Goal: Information Seeking & Learning: Learn about a topic

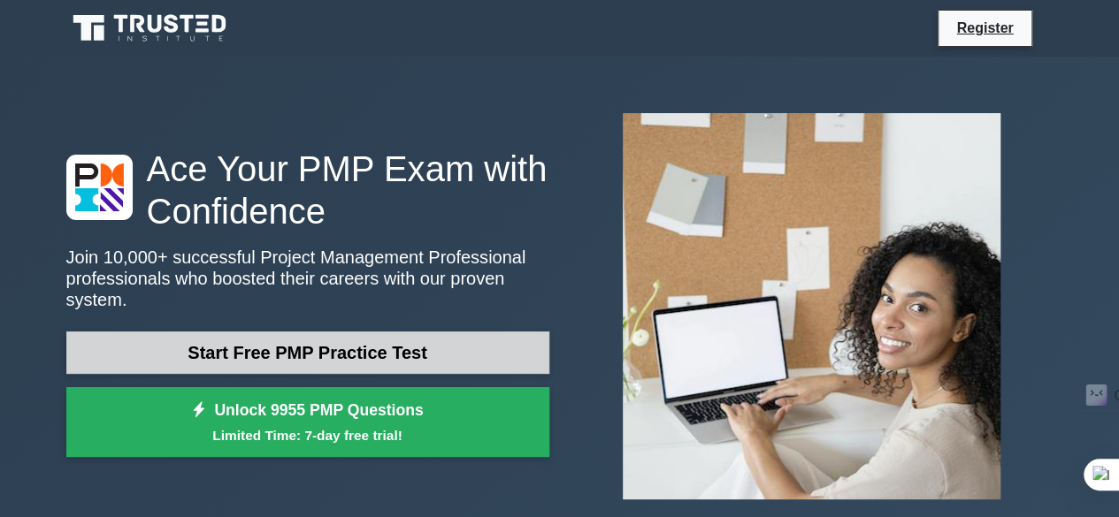
click at [437, 344] on link "Start Free PMP Practice Test" at bounding box center [307, 353] width 483 height 42
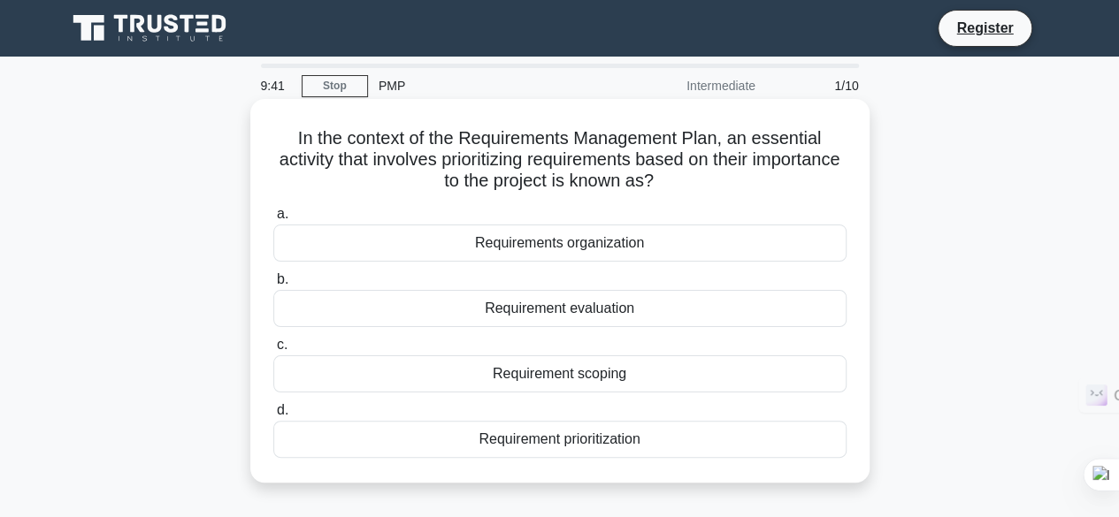
click at [516, 249] on div "Requirements organization" at bounding box center [559, 243] width 573 height 37
click at [273, 220] on input "a. Requirements organization" at bounding box center [273, 214] width 0 height 11
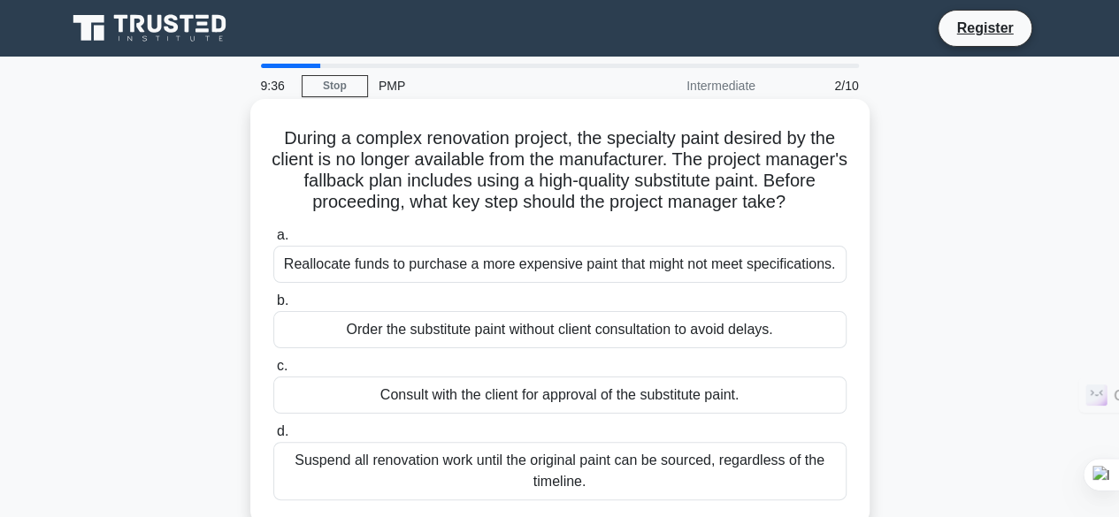
click at [525, 328] on div "Order the substitute paint without client consultation to avoid delays." at bounding box center [559, 329] width 573 height 37
click at [273, 307] on input "b. Order the substitute paint without client consultation to avoid delays." at bounding box center [273, 300] width 0 height 11
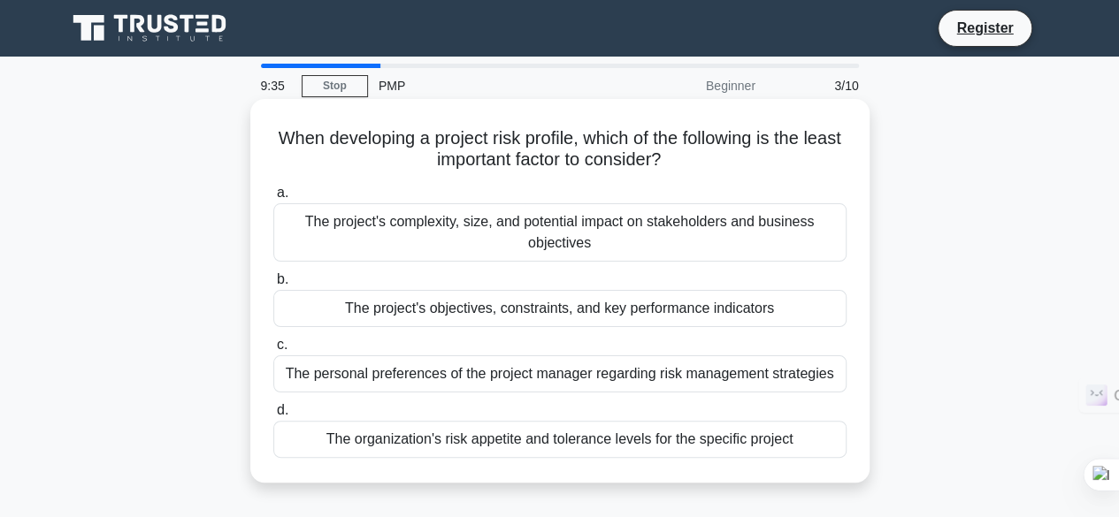
click at [508, 383] on div "The personal preferences of the project manager regarding risk management strat…" at bounding box center [559, 374] width 573 height 37
click at [273, 351] on input "c. The personal preferences of the project manager regarding risk management st…" at bounding box center [273, 345] width 0 height 11
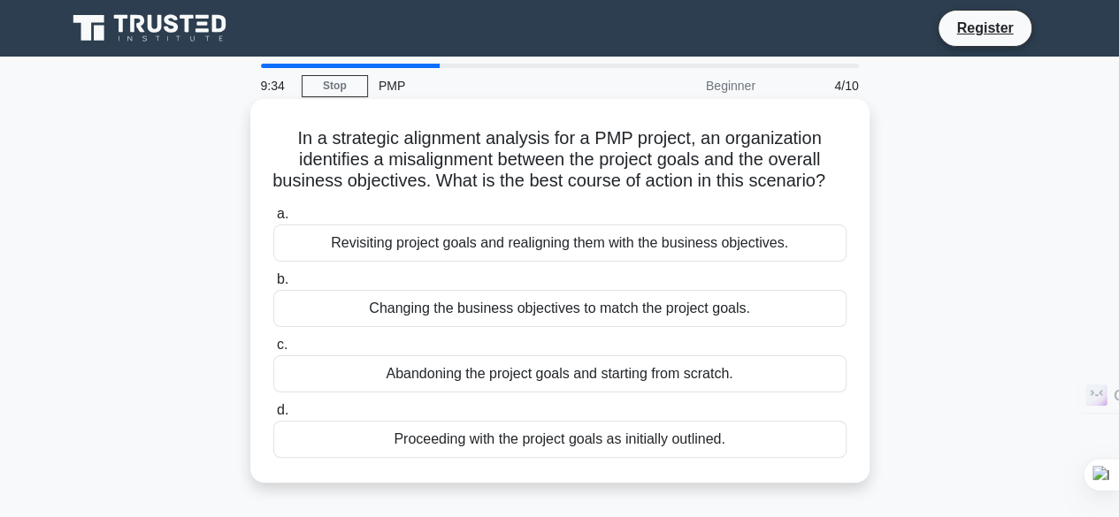
click at [513, 327] on div "Changing the business objectives to match the project goals." at bounding box center [559, 308] width 573 height 37
click at [273, 286] on input "b. Changing the business objectives to match the project goals." at bounding box center [273, 279] width 0 height 11
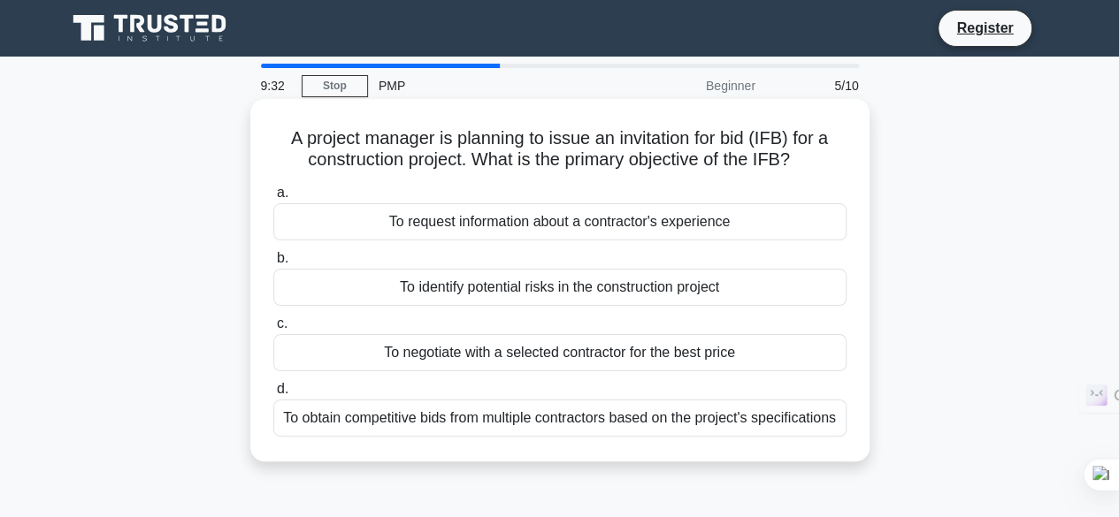
click at [616, 218] on div "To request information about a contractor's experience" at bounding box center [559, 221] width 573 height 37
click at [273, 199] on input "a. To request information about a contractor's experience" at bounding box center [273, 192] width 0 height 11
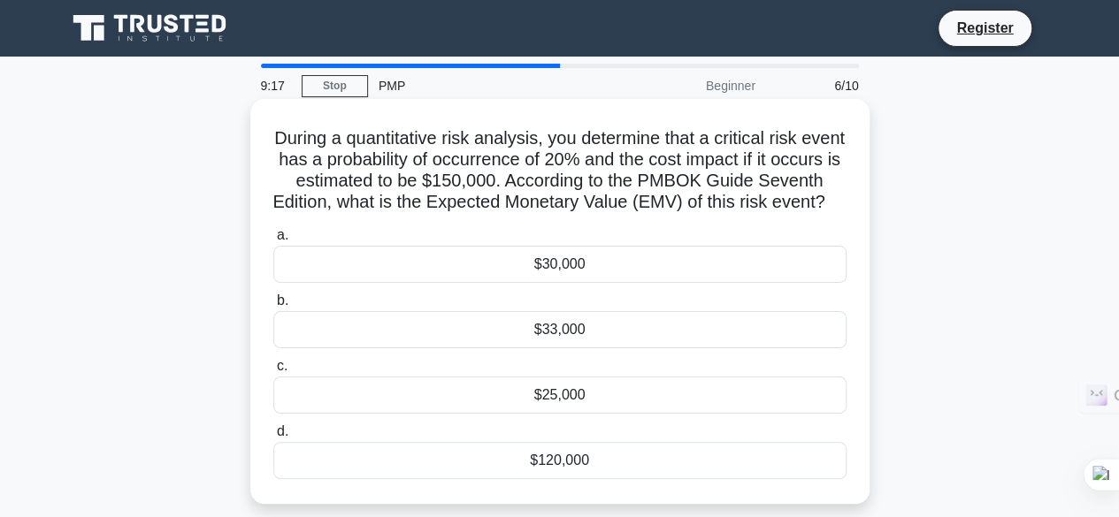
click at [588, 283] on div "$30,000" at bounding box center [559, 264] width 573 height 37
click at [273, 241] on input "a. $30,000" at bounding box center [273, 235] width 0 height 11
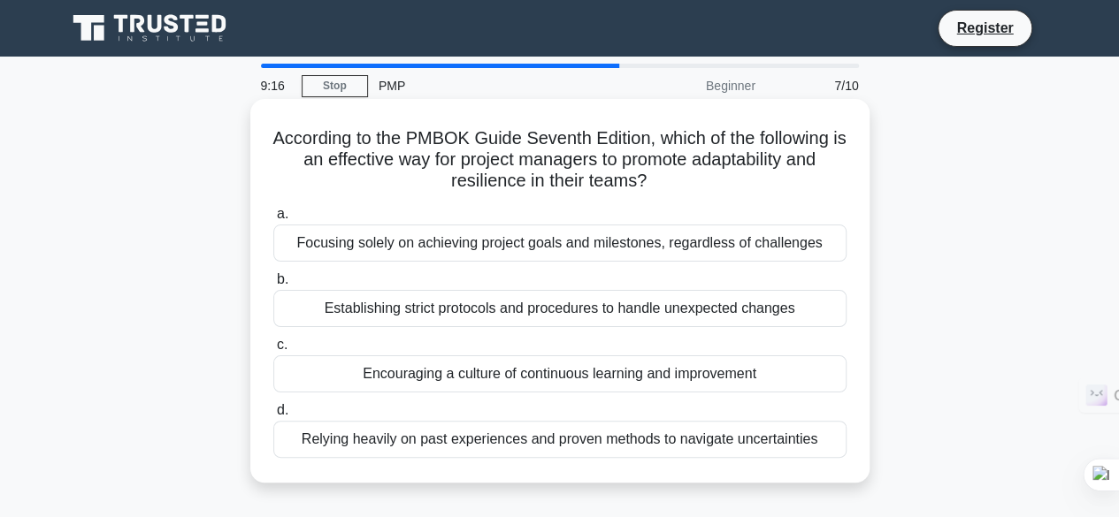
click at [469, 257] on div "Focusing solely on achieving project goals and milestones, regardless of challe…" at bounding box center [559, 243] width 573 height 37
click at [273, 220] on input "a. Focusing solely on achieving project goals and milestones, regardless of cha…" at bounding box center [273, 214] width 0 height 11
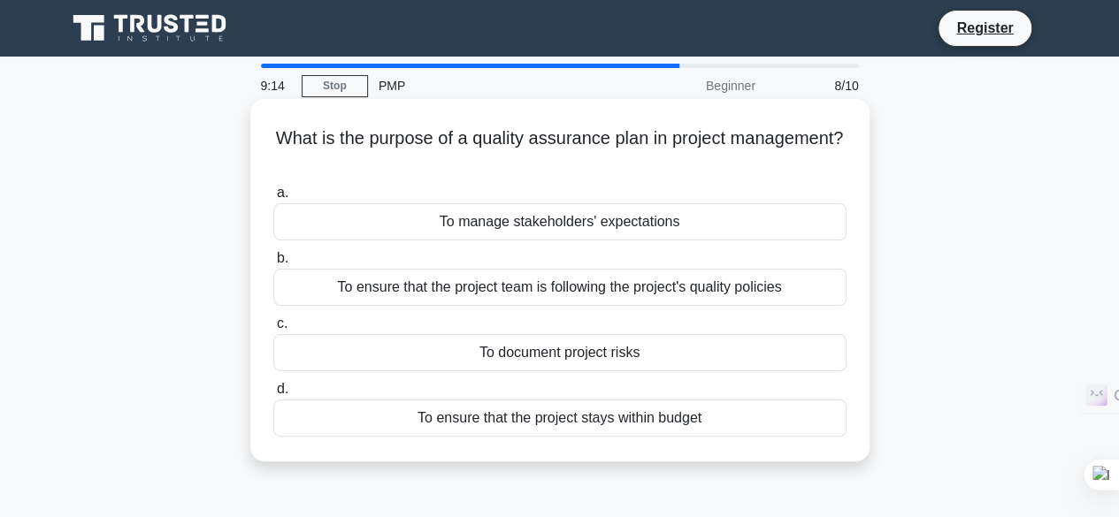
click at [522, 348] on div "To document project risks" at bounding box center [559, 352] width 573 height 37
click at [273, 330] on input "c. To document project risks" at bounding box center [273, 323] width 0 height 11
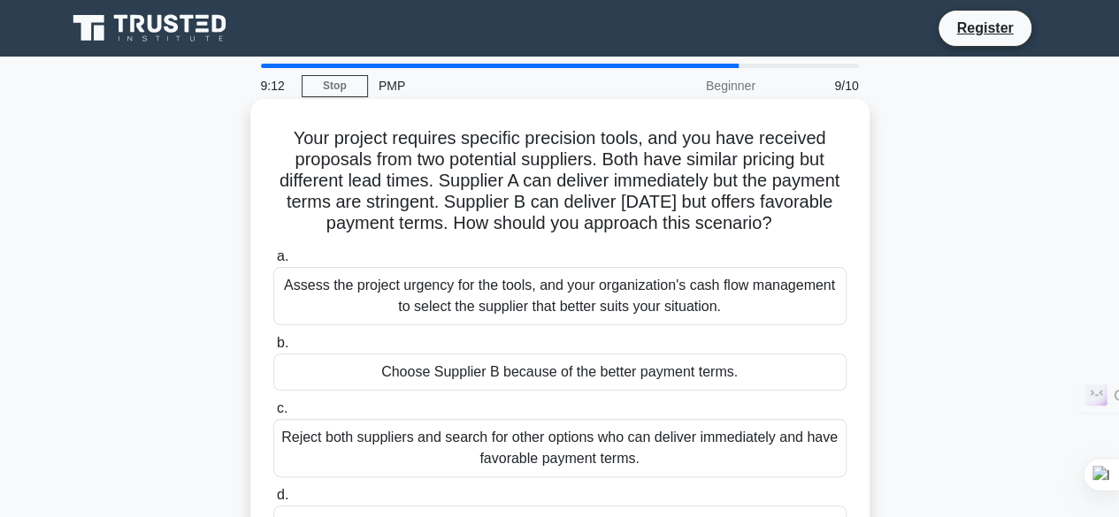
click at [529, 465] on div "Reject both suppliers and search for other options who can deliver immediately …" at bounding box center [559, 448] width 573 height 58
click at [273, 415] on input "c. Reject both suppliers and search for other options who can deliver immediate…" at bounding box center [273, 408] width 0 height 11
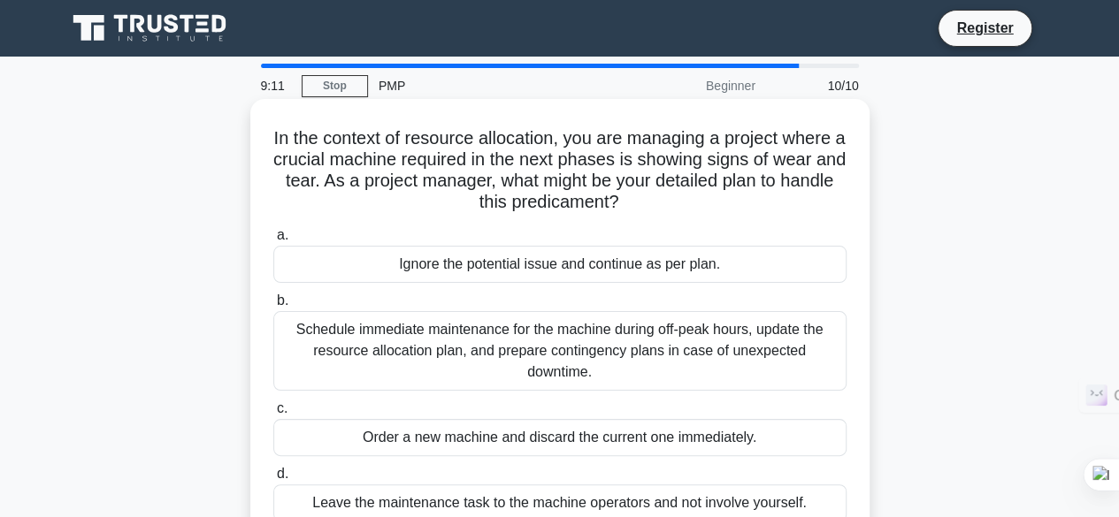
click at [432, 422] on div "Order a new machine and discard the current one immediately." at bounding box center [559, 437] width 573 height 37
click at [273, 415] on input "c. Order a new machine and discard the current one immediately." at bounding box center [273, 408] width 0 height 11
